Goal: Task Accomplishment & Management: Use online tool/utility

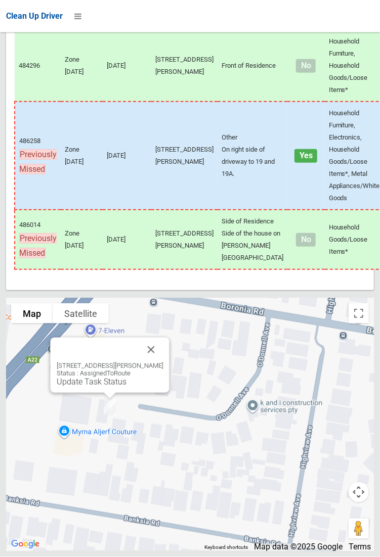
scroll to position [3214, 0]
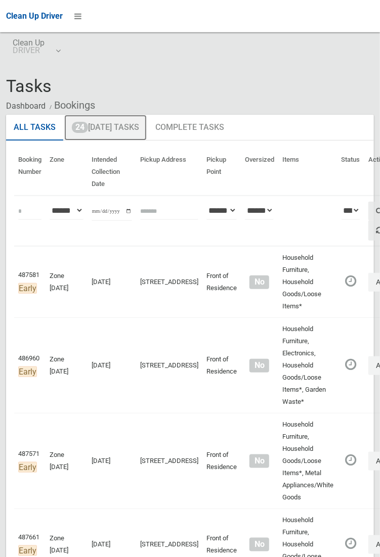
click at [122, 122] on link "24 Today's Tasks" at bounding box center [105, 128] width 82 height 26
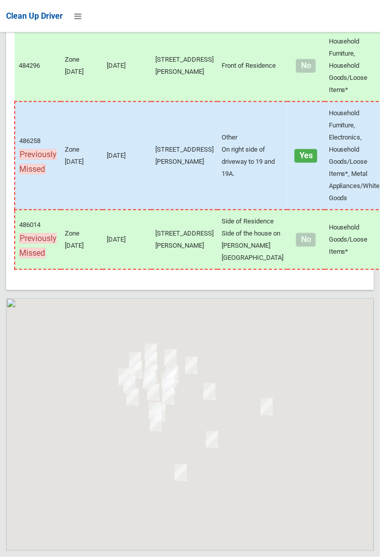
scroll to position [3231, 0]
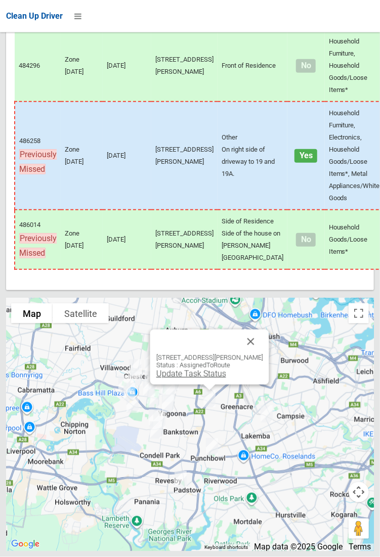
click at [202, 379] on link "Update Task Status" at bounding box center [191, 374] width 70 height 10
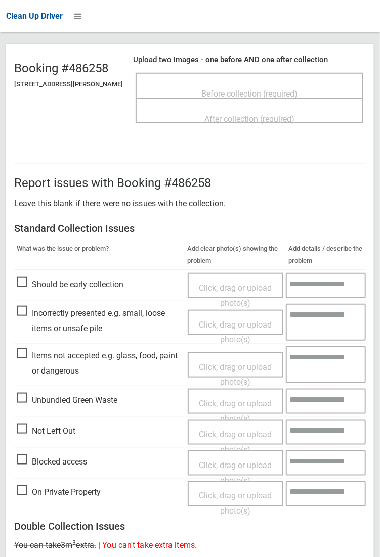
scroll to position [85, 0]
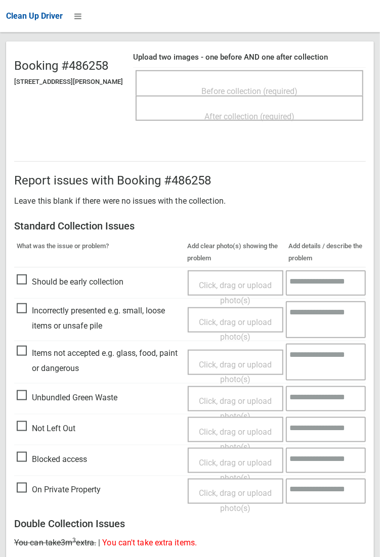
click at [32, 426] on span "Not Left Out" at bounding box center [46, 428] width 59 height 15
click at [32, 423] on span "Not Left Out" at bounding box center [46, 428] width 59 height 15
click at [36, 436] on span "Not Left Out" at bounding box center [46, 428] width 59 height 15
click at [236, 431] on span "Click, drag or upload photo(s)" at bounding box center [235, 439] width 73 height 25
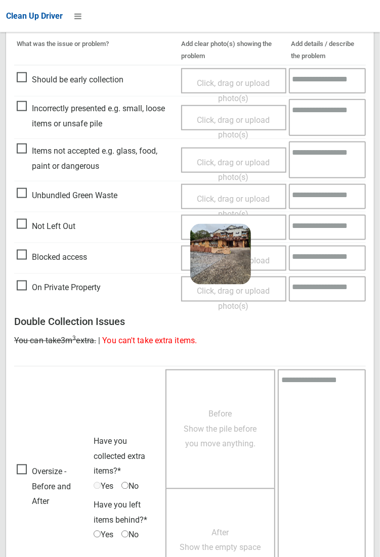
scroll to position [372, 0]
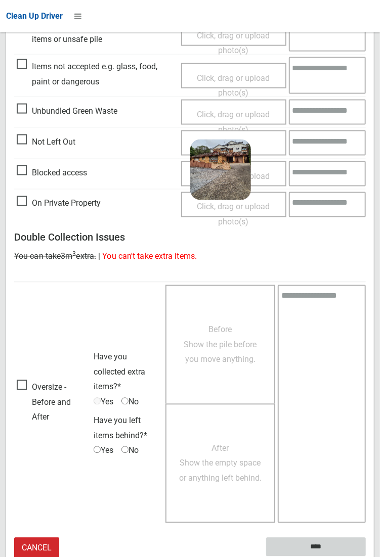
click at [324, 544] on input "****" at bounding box center [316, 547] width 100 height 19
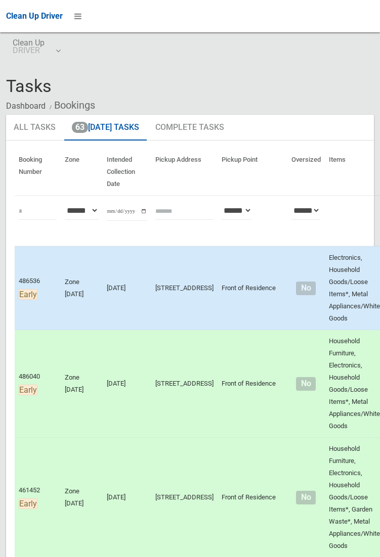
scroll to position [7470, 0]
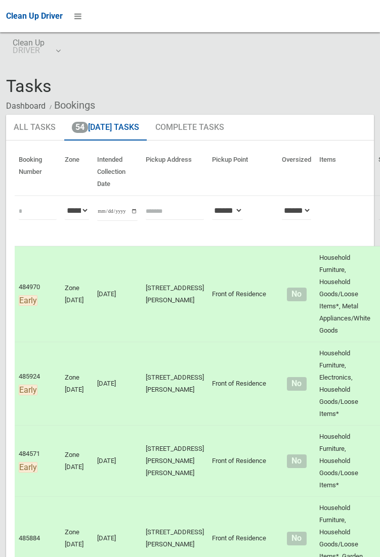
scroll to position [6816, 0]
